Goal: Check status: Check status

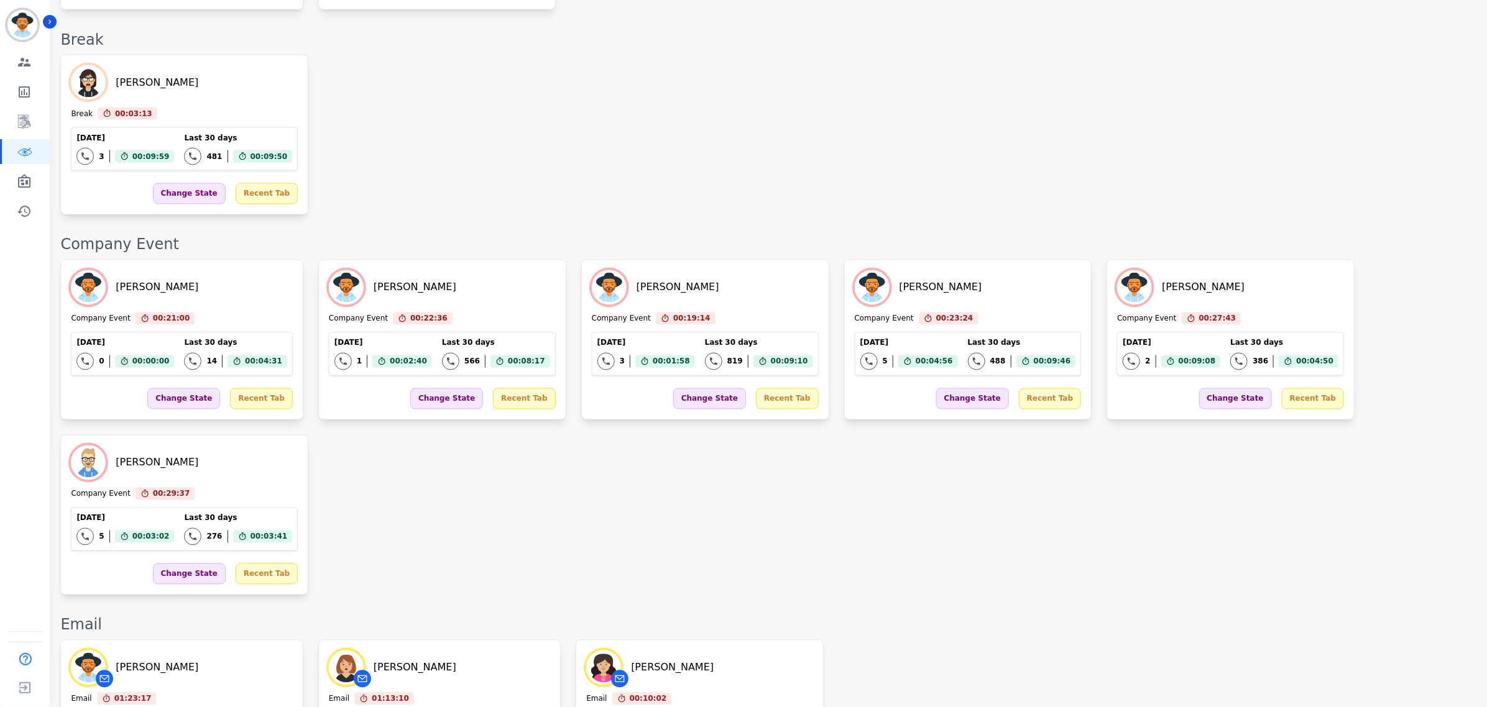
scroll to position [1067, 0]
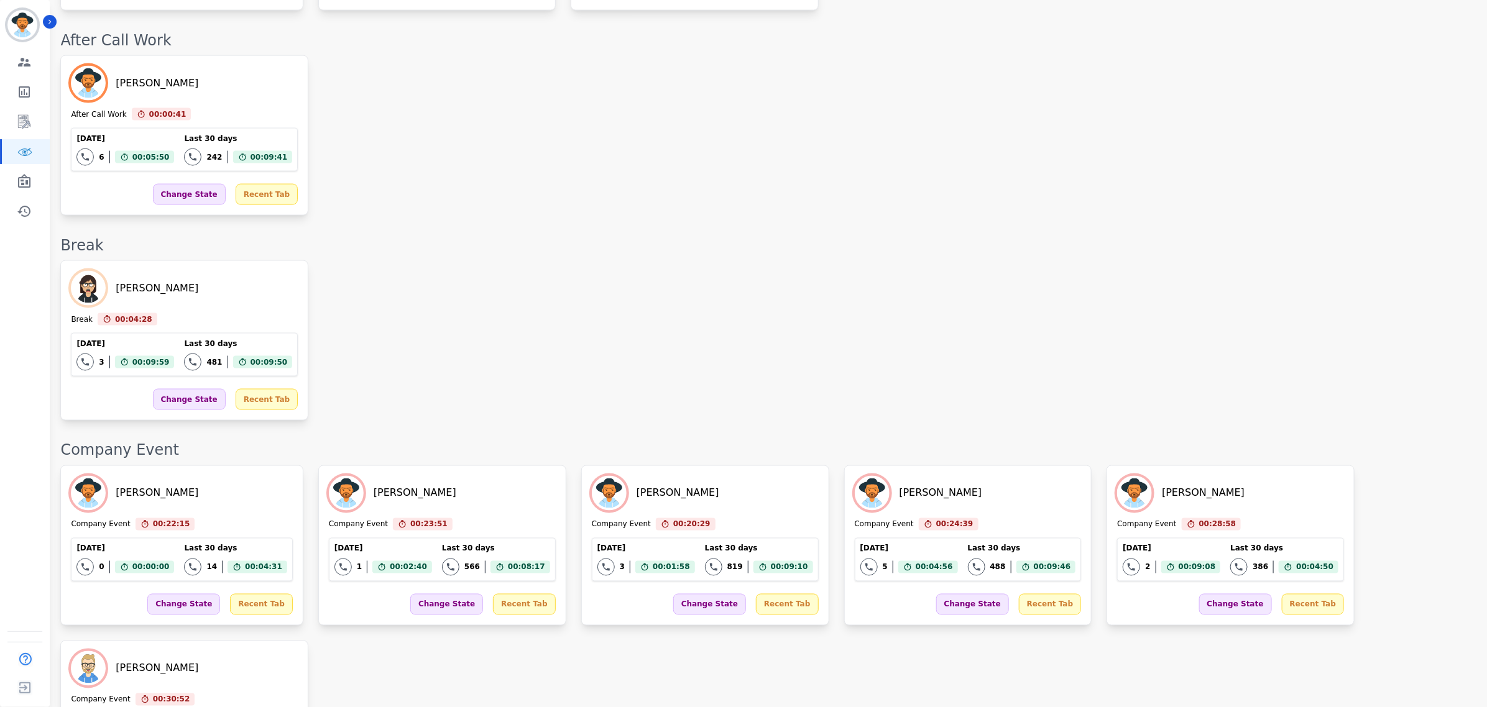
click at [1007, 260] on div "[PERSON_NAME] Break 00:04:28 Current State: Break [DATE] 3 Total interactions c…" at bounding box center [767, 340] width 1414 height 160
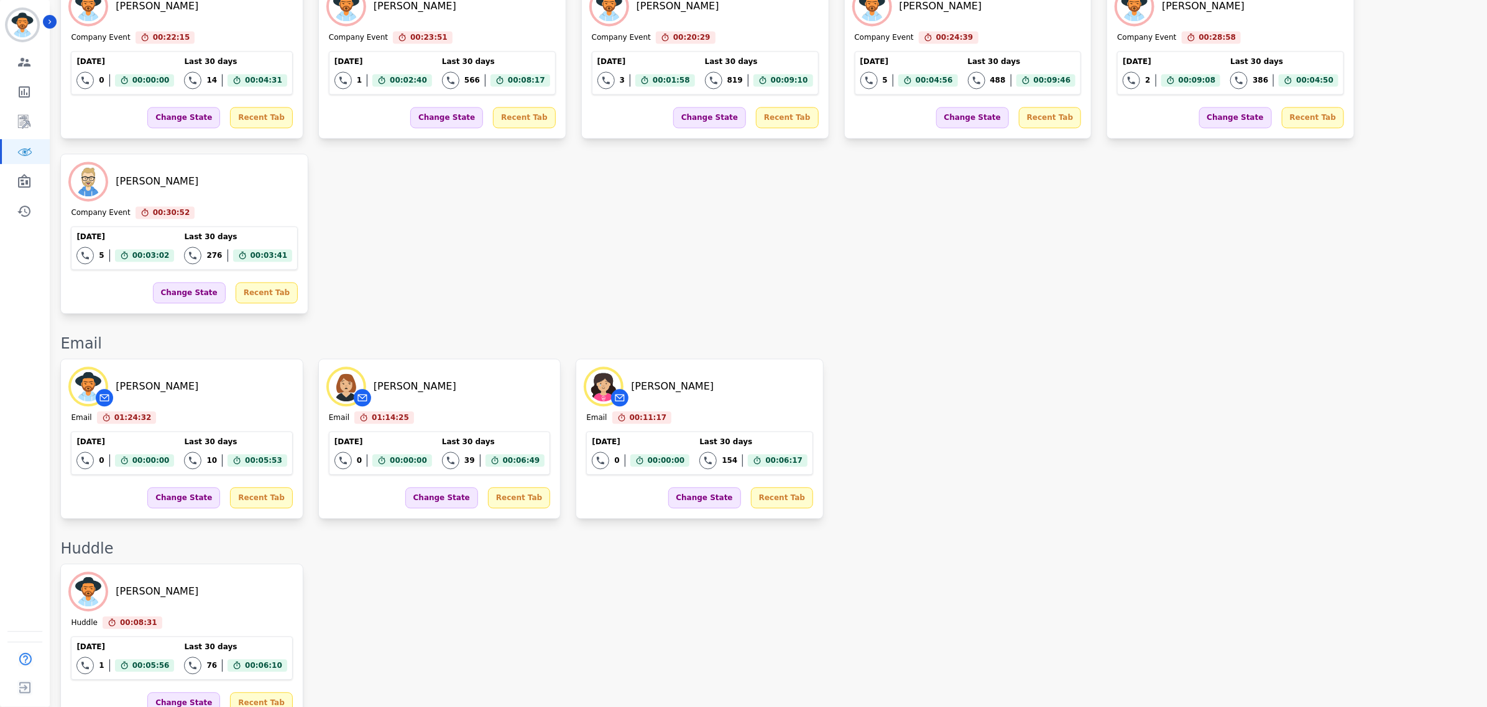
scroll to position [1810, 0]
